Goal: Task Accomplishment & Management: Manage account settings

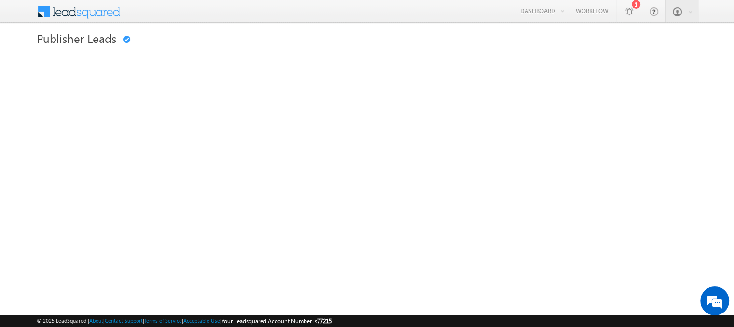
scroll to position [239, 0]
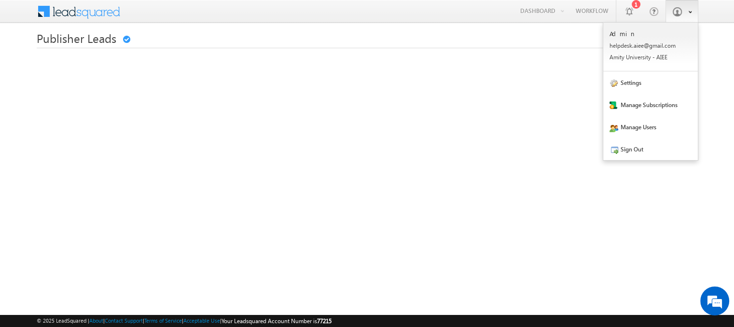
click at [672, 13] on span at bounding box center [677, 12] width 10 height 10
click at [636, 149] on link "Sign Out" at bounding box center [650, 149] width 95 height 22
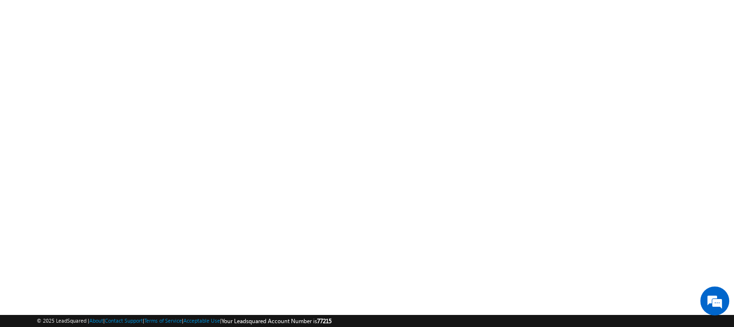
scroll to position [48, 0]
click at [16, 106] on body "Menu Admin helpd esk.a iee@g mail. com" at bounding box center [367, 223] width 734 height 543
